Goal: Task Accomplishment & Management: Manage account settings

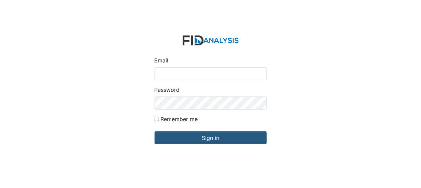
click at [159, 75] on input "Email" at bounding box center [211, 73] width 112 height 13
type input "[EMAIL_ADDRESS][DOMAIN_NAME]"
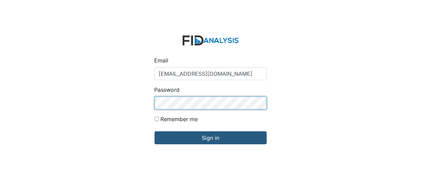
click at [155, 132] on input "Sign in" at bounding box center [211, 138] width 112 height 13
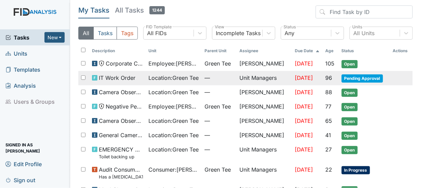
click at [355, 78] on span "Pending Approval" at bounding box center [362, 79] width 41 height 8
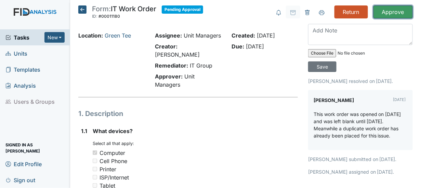
click at [374, 11] on input "Approve" at bounding box center [393, 11] width 39 height 13
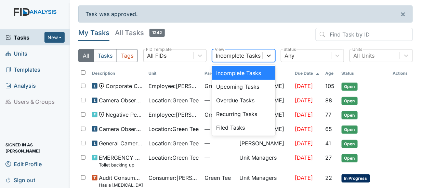
click at [265, 54] on icon at bounding box center [268, 55] width 7 height 7
click at [238, 126] on div "Filed Tasks" at bounding box center [243, 128] width 63 height 14
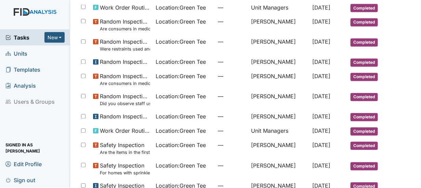
scroll to position [342, 0]
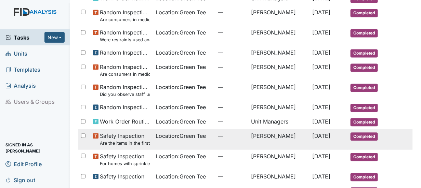
click at [354, 133] on span "Completed" at bounding box center [364, 137] width 27 height 8
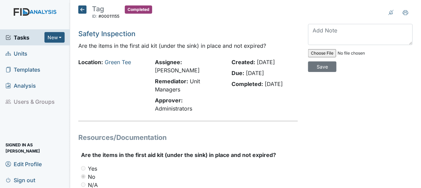
click at [82, 8] on icon at bounding box center [82, 9] width 8 height 8
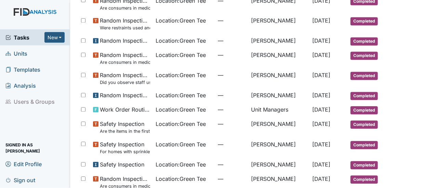
scroll to position [342, 0]
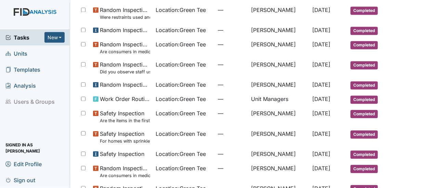
click at [18, 53] on span "Units" at bounding box center [16, 53] width 22 height 11
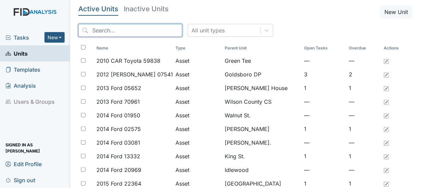
click at [99, 32] on input "search" at bounding box center [130, 30] width 104 height 13
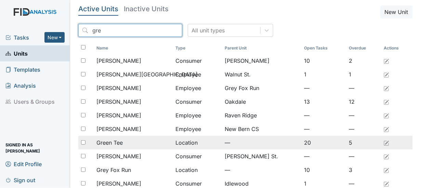
type input "gre"
click at [106, 143] on span "Green Tee" at bounding box center [109, 143] width 26 height 8
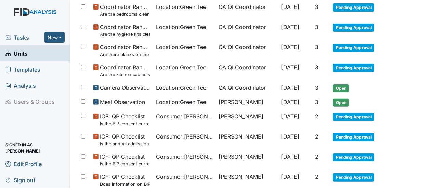
scroll to position [369, 0]
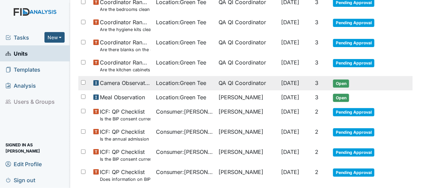
click at [294, 84] on span "Sep 9, 2025" at bounding box center [291, 83] width 18 height 7
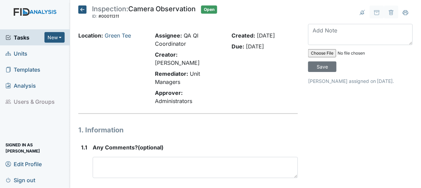
click at [84, 10] on icon at bounding box center [82, 9] width 8 height 8
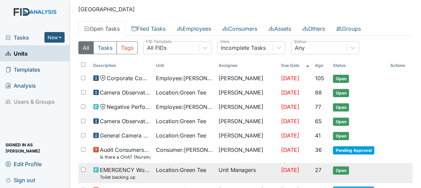
scroll to position [34, 0]
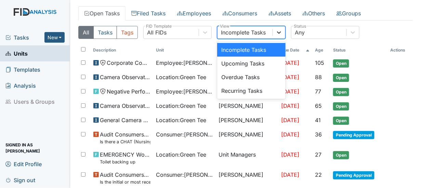
click at [277, 31] on icon at bounding box center [279, 32] width 4 height 2
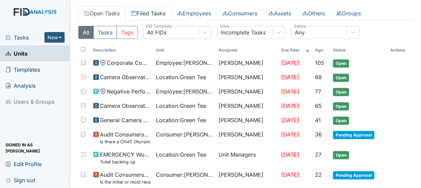
click at [152, 14] on link "Filed Tasks" at bounding box center [149, 13] width 46 height 14
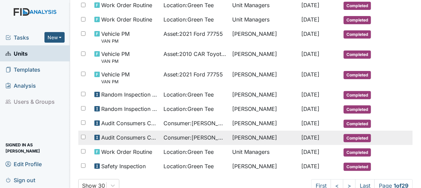
scroll to position [413, 0]
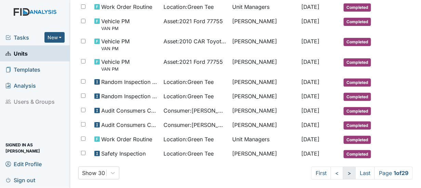
click at [343, 167] on link ">" at bounding box center [349, 173] width 13 height 13
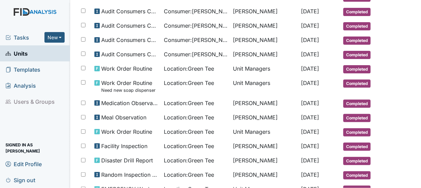
scroll to position [382, 0]
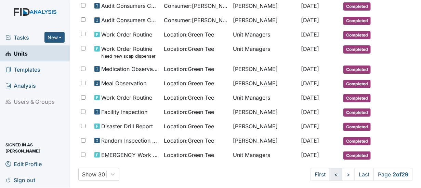
click at [330, 168] on link "<" at bounding box center [336, 174] width 13 height 13
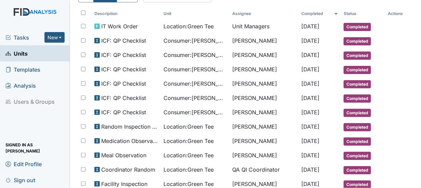
scroll to position [2, 0]
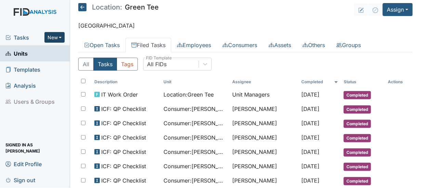
click at [49, 38] on button "New" at bounding box center [54, 37] width 21 height 11
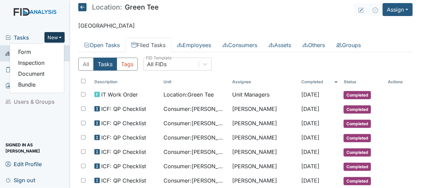
click at [44, 25] on img at bounding box center [35, 18] width 70 height 21
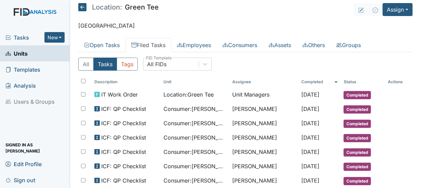
click at [25, 54] on span "Units" at bounding box center [16, 53] width 22 height 11
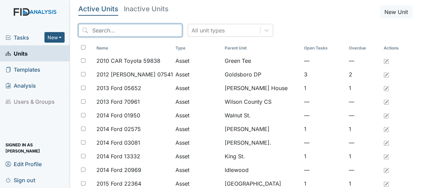
click at [100, 32] on input "search" at bounding box center [130, 30] width 104 height 13
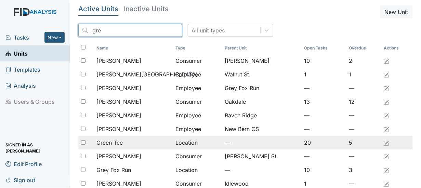
type input "gre"
click at [111, 142] on span "Green Tee" at bounding box center [109, 143] width 26 height 8
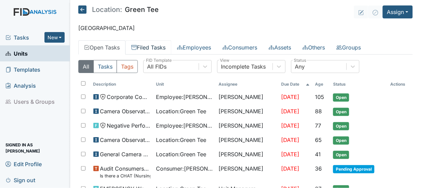
click at [141, 47] on link "Filed Tasks" at bounding box center [149, 47] width 46 height 14
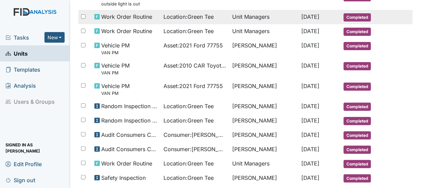
scroll to position [379, 0]
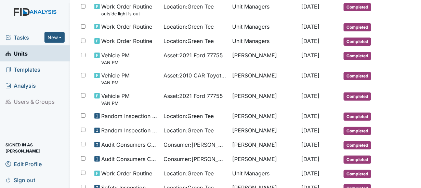
click at [19, 38] on span "Tasks" at bounding box center [24, 38] width 39 height 8
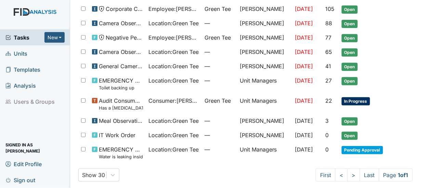
scroll to position [56, 0]
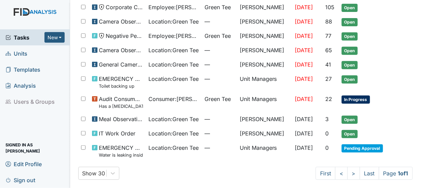
click at [19, 54] on span "Units" at bounding box center [16, 53] width 22 height 11
